Goal: Task Accomplishment & Management: Use online tool/utility

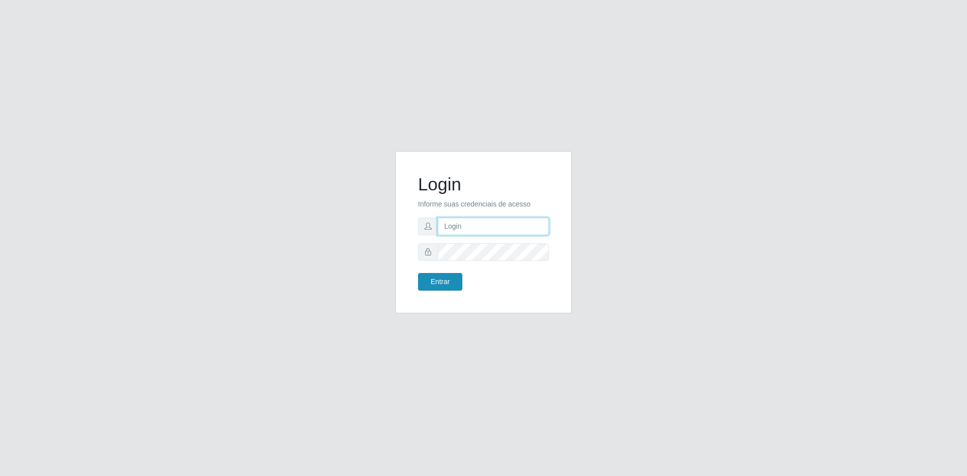
type input "[EMAIL_ADDRESS][DOMAIN_NAME]"
click at [445, 279] on button "Entrar" at bounding box center [440, 282] width 44 height 18
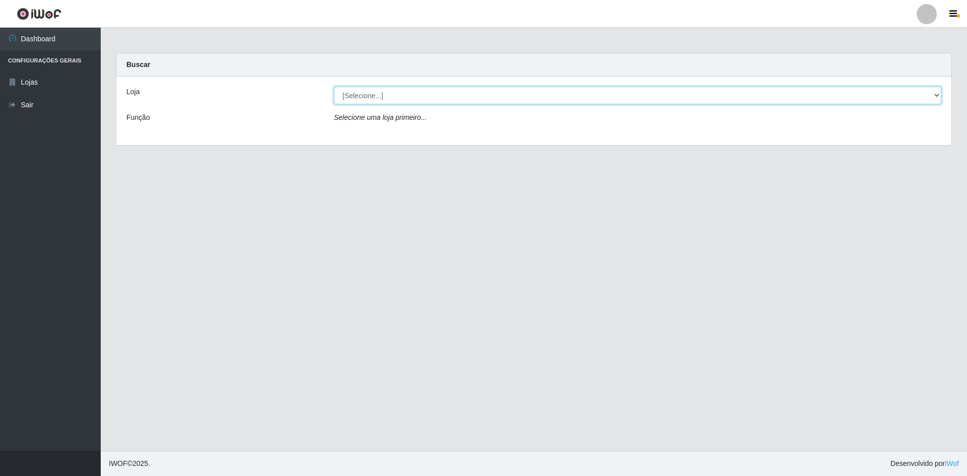
click at [415, 96] on select "[Selecione...] Hiper Queiroz - [GEOGRAPHIC_DATA] [GEOGRAPHIC_DATA] [GEOGRAPHIC_…" at bounding box center [637, 96] width 607 height 18
select select "517"
click at [334, 87] on select "[Selecione...] Hiper Queiroz - [GEOGRAPHIC_DATA] [GEOGRAPHIC_DATA] [GEOGRAPHIC_…" at bounding box center [637, 96] width 607 height 18
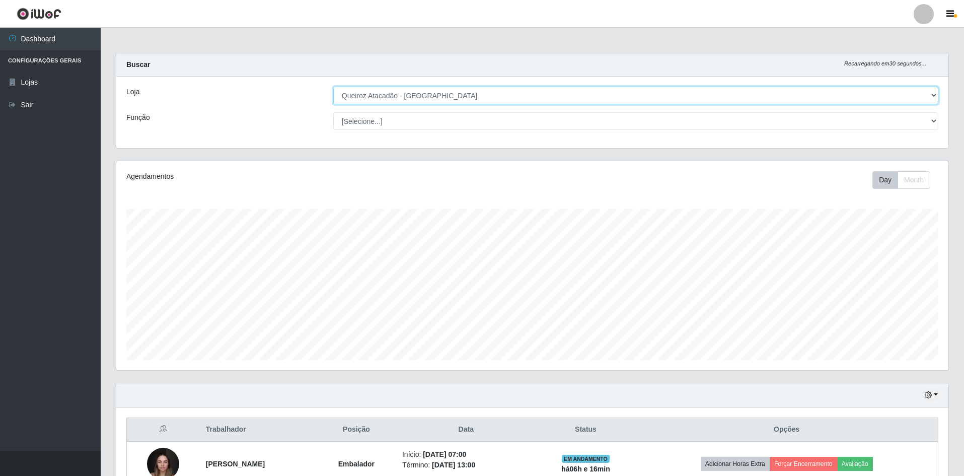
scroll to position [209, 832]
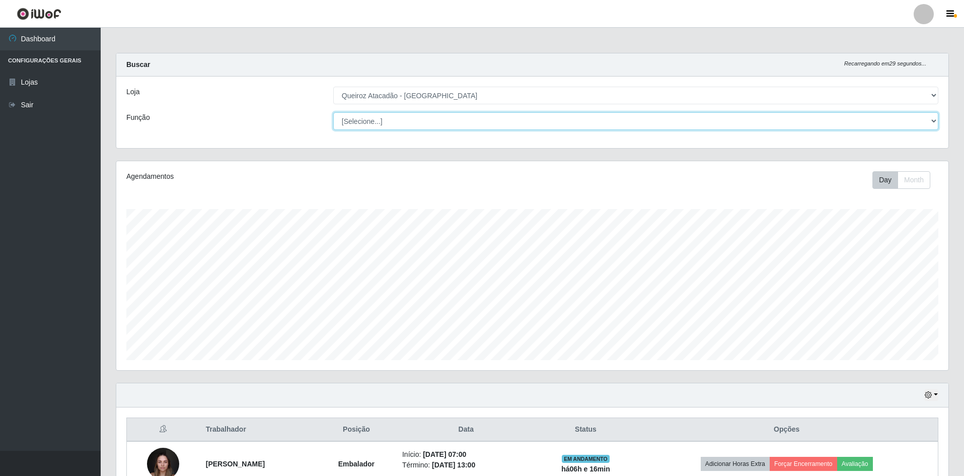
click at [402, 127] on select "[Selecione...] ASG ASG + ASG ++ Embalador Embalador + Embalador ++ Repositor Re…" at bounding box center [635, 121] width 605 height 18
click at [333, 112] on select "[Selecione...] ASG ASG + ASG ++ Embalador Embalador + Embalador ++ Repositor Re…" at bounding box center [635, 121] width 605 height 18
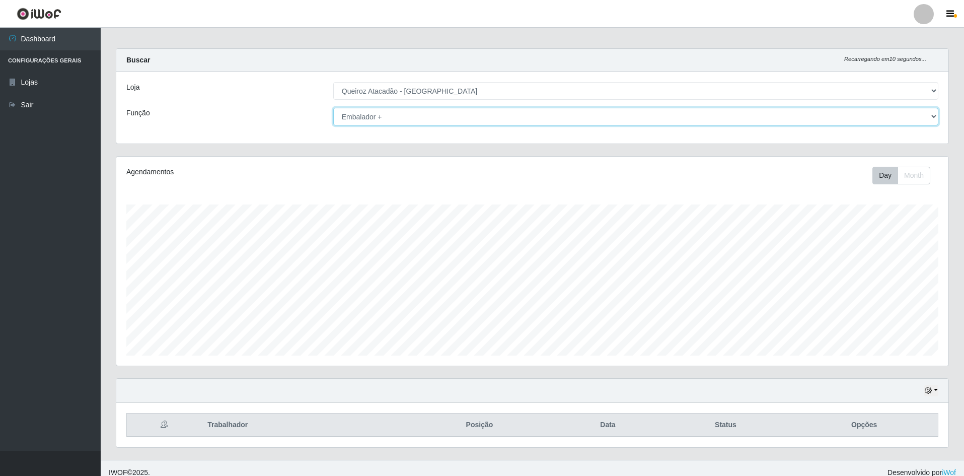
scroll to position [0, 0]
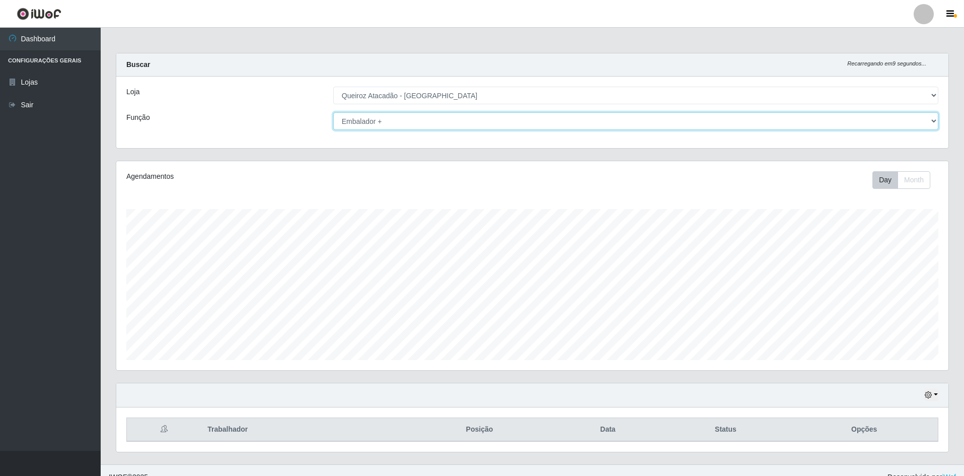
click at [418, 119] on select "[Selecione...] ASG ASG + ASG ++ Embalador Embalador + Embalador ++ Repositor Re…" at bounding box center [635, 121] width 605 height 18
select select "[Selecione...]"
click at [333, 112] on select "[Selecione...] ASG ASG + ASG ++ Embalador Embalador + Embalador ++ Repositor Re…" at bounding box center [635, 121] width 605 height 18
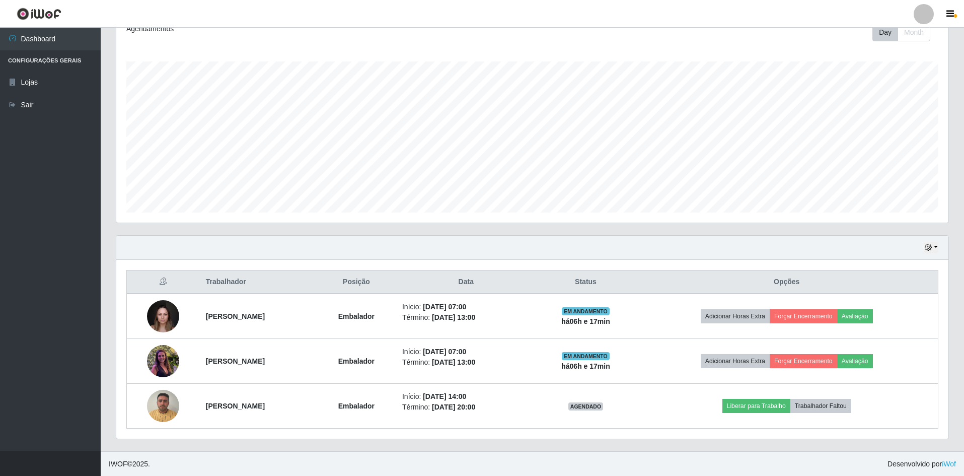
scroll to position [148, 0]
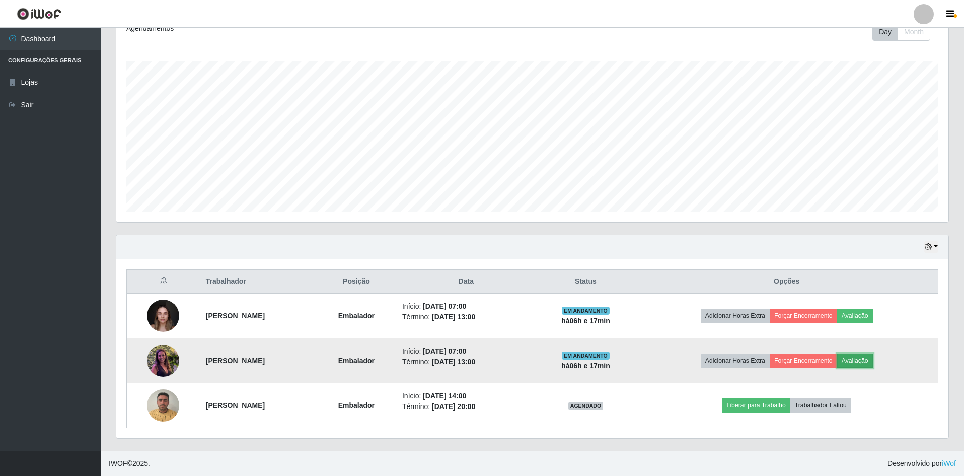
click at [873, 361] on button "Avaliação" at bounding box center [855, 361] width 36 height 14
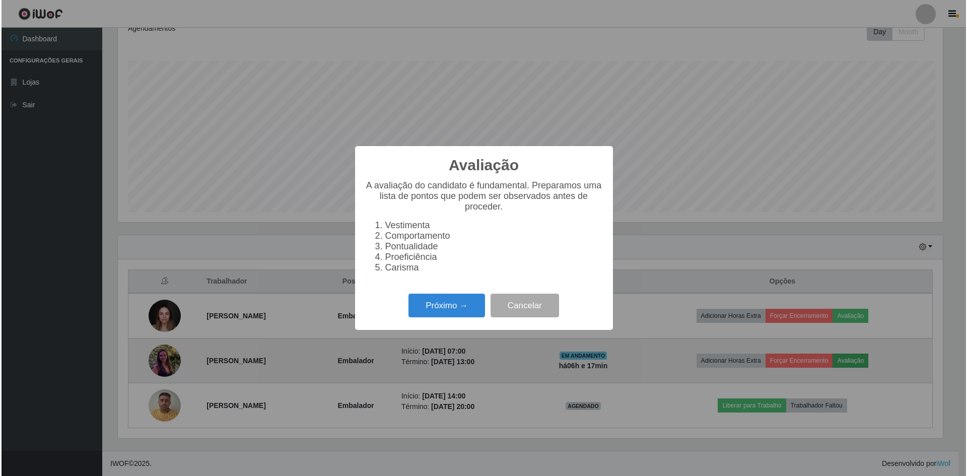
scroll to position [209, 827]
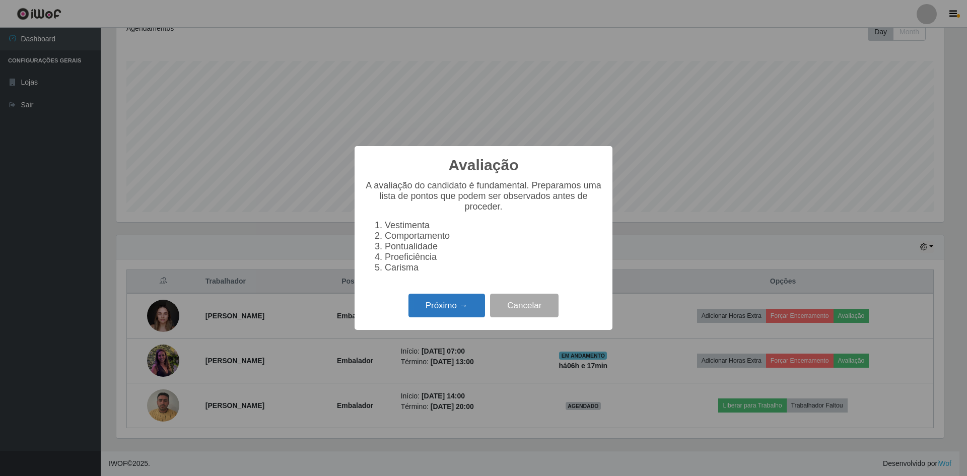
click at [446, 311] on button "Próximo →" at bounding box center [446, 306] width 77 height 24
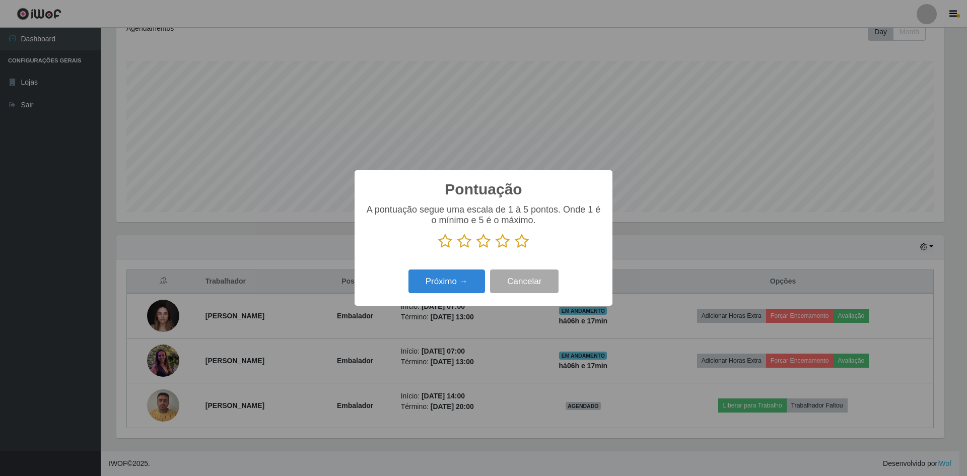
scroll to position [503375, 502756]
click at [445, 242] on icon at bounding box center [445, 241] width 14 height 15
click at [438, 249] on input "radio" at bounding box center [438, 249] width 0 height 0
click at [463, 246] on icon at bounding box center [464, 241] width 14 height 15
click at [457, 249] on input "radio" at bounding box center [457, 249] width 0 height 0
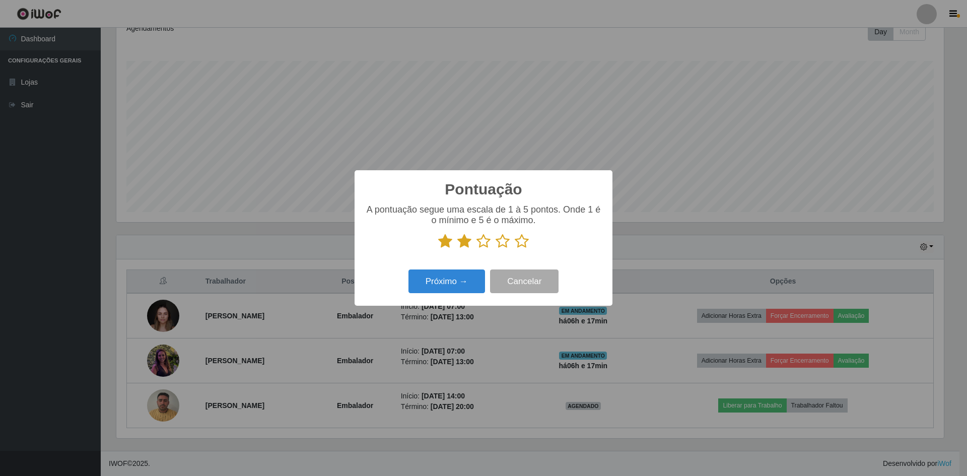
click at [485, 243] on icon at bounding box center [483, 241] width 14 height 15
click at [476, 249] on input "radio" at bounding box center [476, 249] width 0 height 0
click at [466, 279] on button "Próximo →" at bounding box center [446, 281] width 77 height 24
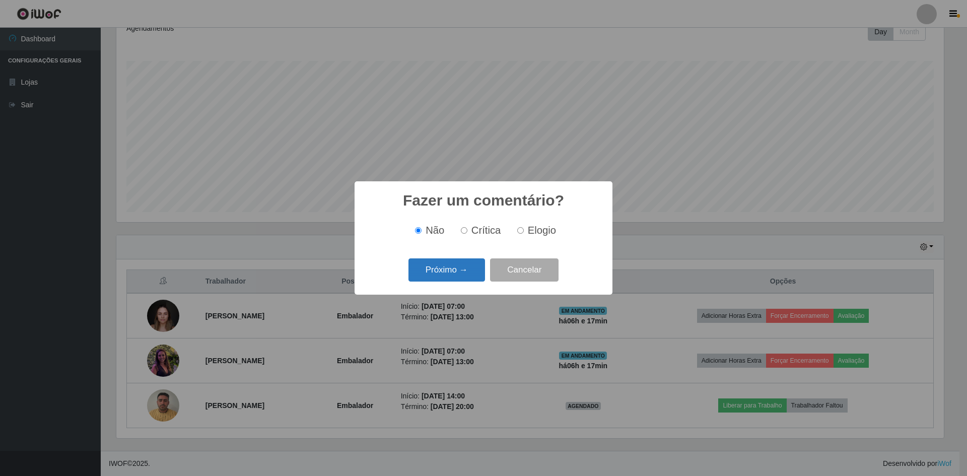
click at [457, 278] on button "Próximo →" at bounding box center [446, 270] width 77 height 24
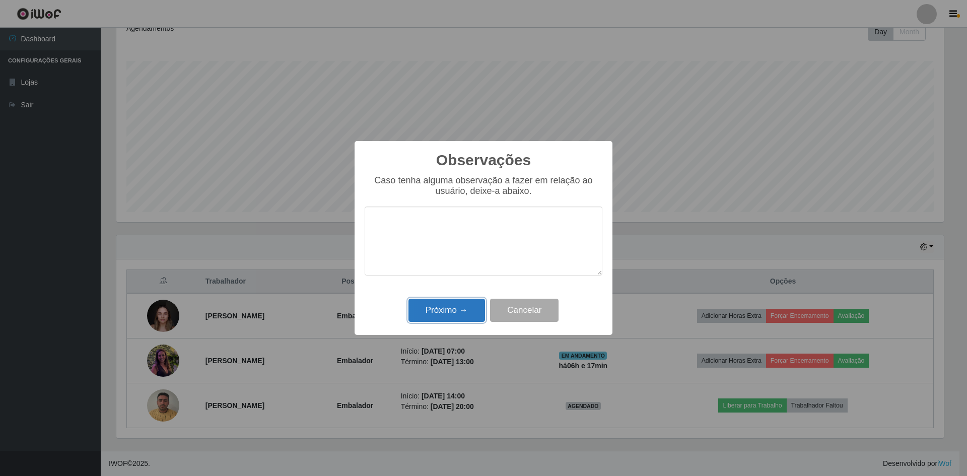
click at [461, 312] on button "Próximo →" at bounding box center [446, 311] width 77 height 24
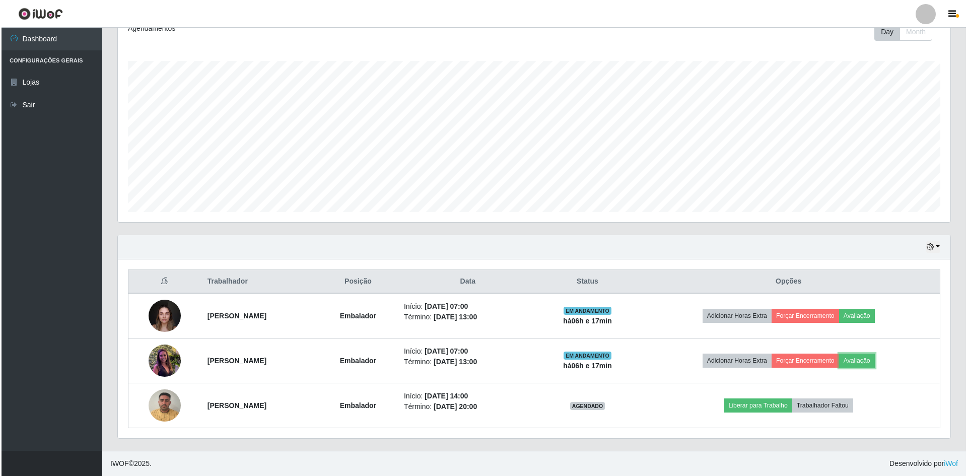
scroll to position [209, 832]
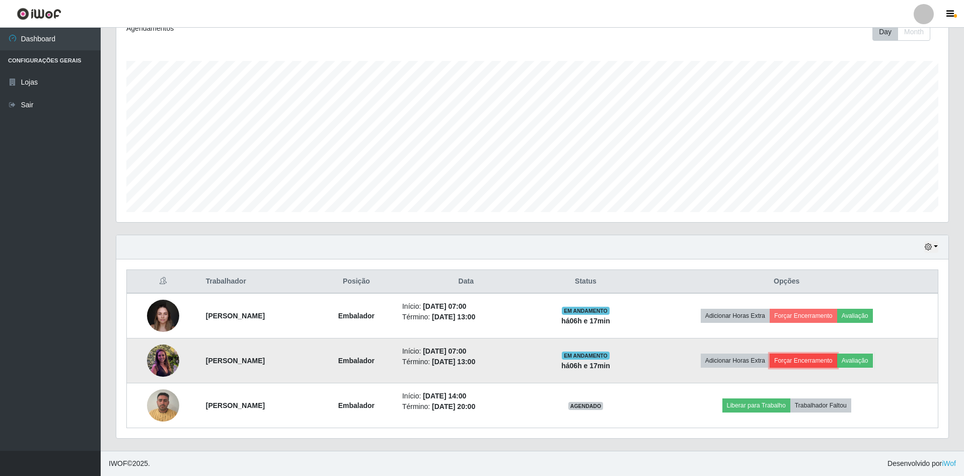
click at [815, 368] on button "Forçar Encerramento" at bounding box center [803, 361] width 67 height 14
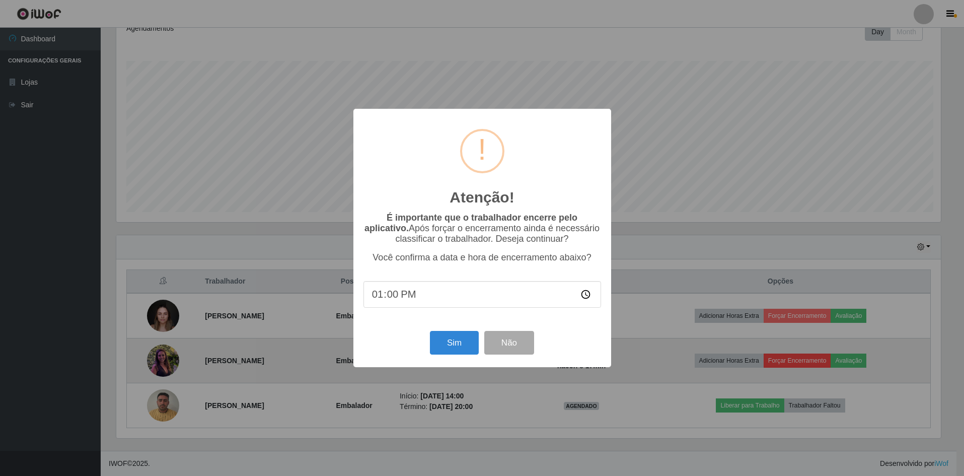
scroll to position [209, 827]
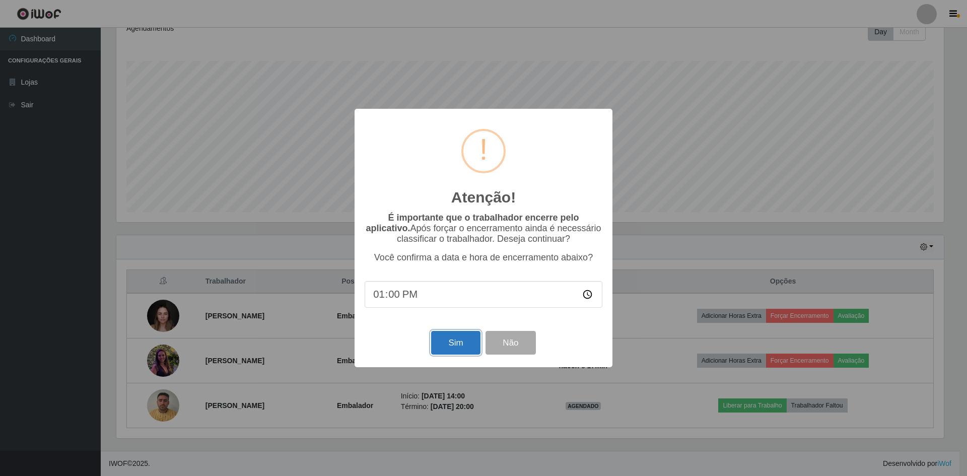
click at [454, 346] on button "Sim" at bounding box center [455, 343] width 49 height 24
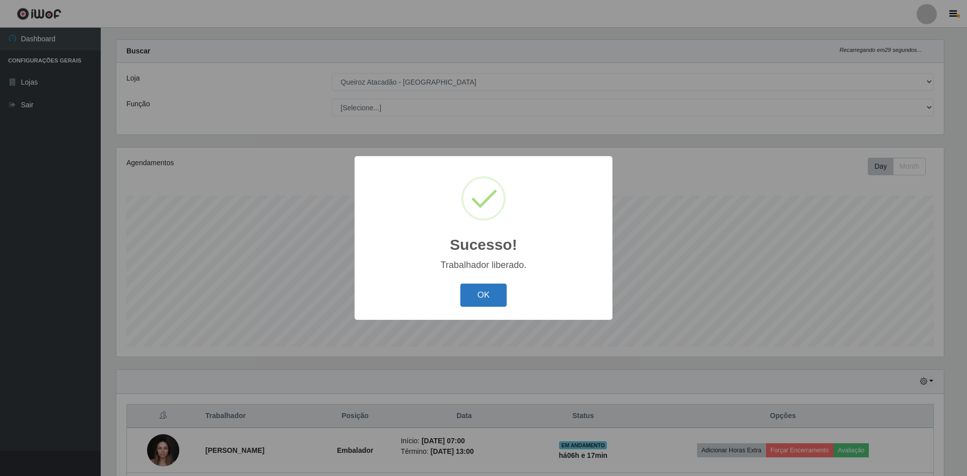
click at [476, 296] on button "OK" at bounding box center [483, 296] width 47 height 24
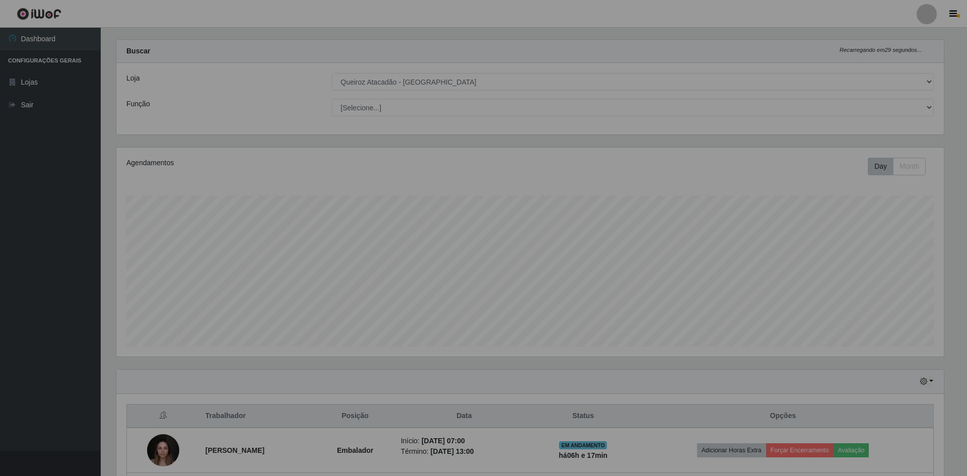
scroll to position [209, 832]
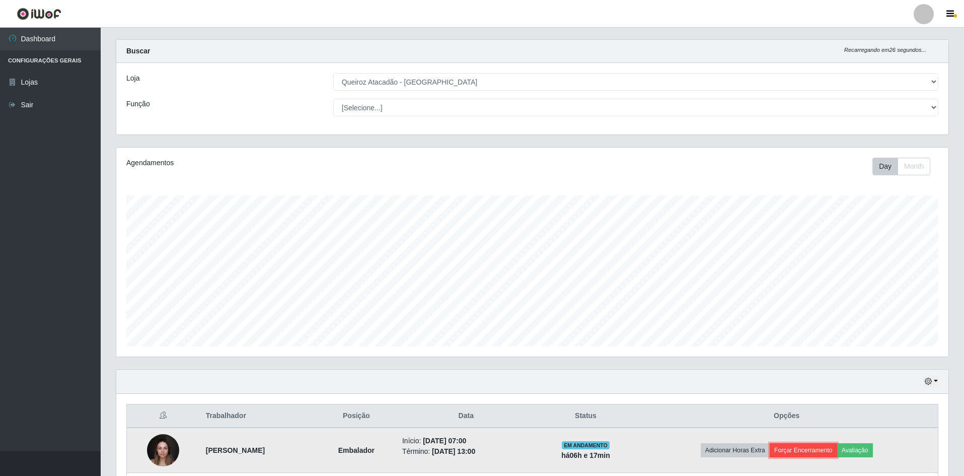
click at [830, 450] on button "Forçar Encerramento" at bounding box center [803, 450] width 67 height 14
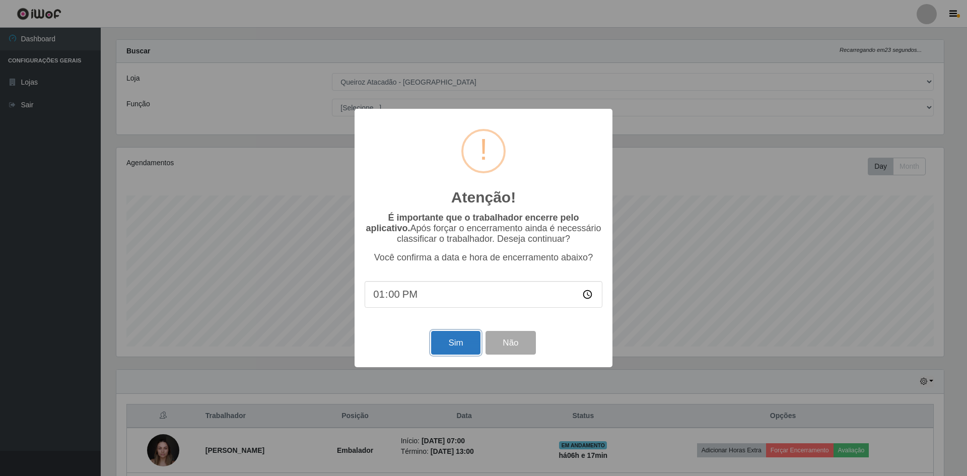
click at [451, 347] on button "Sim" at bounding box center [455, 343] width 49 height 24
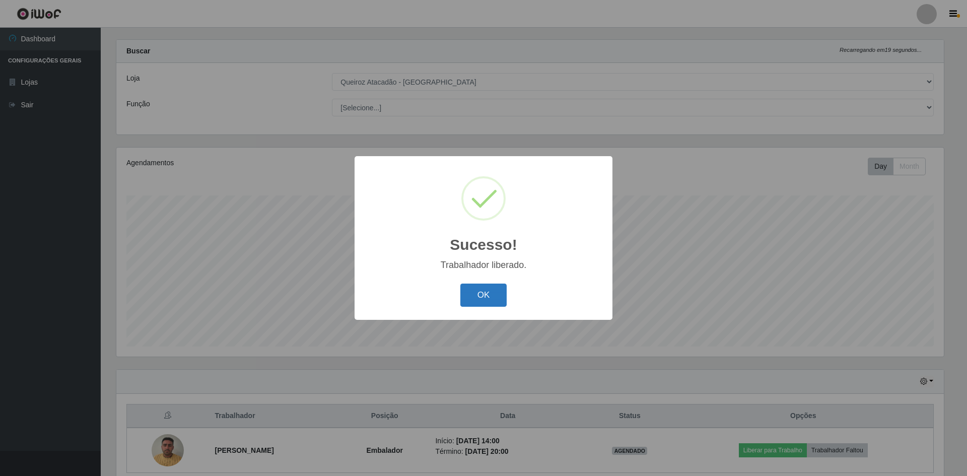
click at [494, 302] on button "OK" at bounding box center [483, 296] width 47 height 24
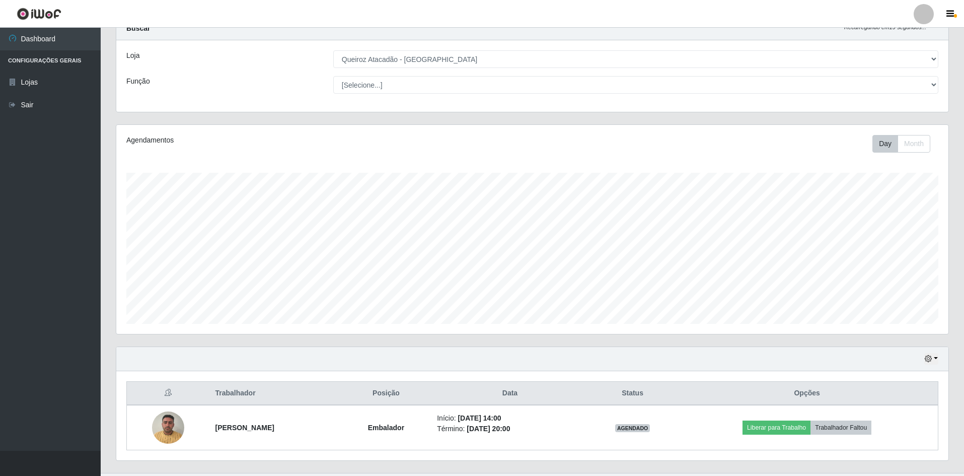
scroll to position [58, 0]
